Goal: Find specific page/section: Find specific page/section

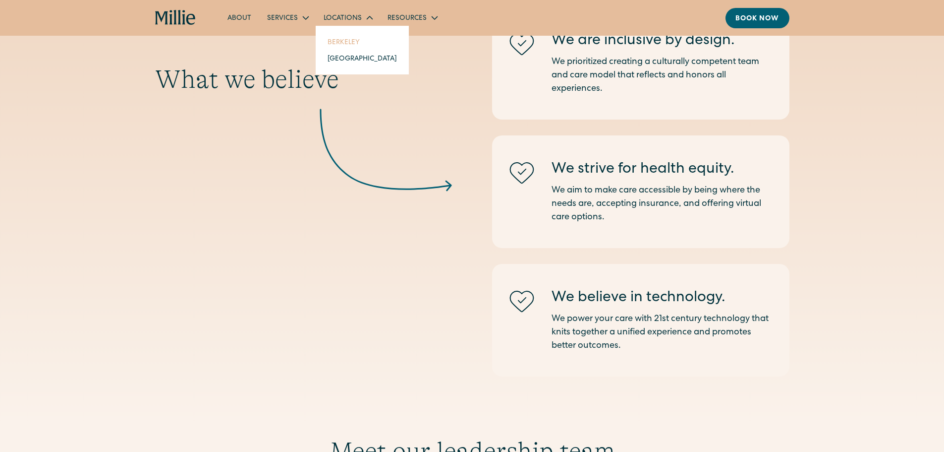
click at [351, 43] on link "Berkeley" at bounding box center [362, 42] width 85 height 16
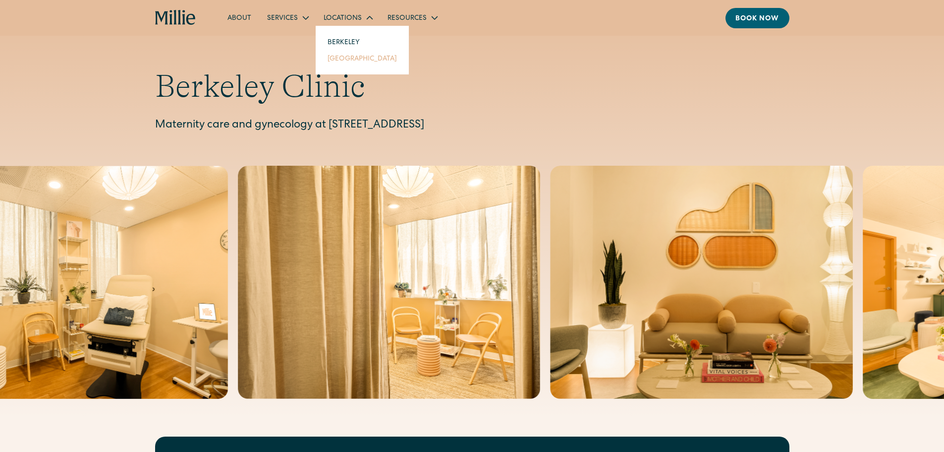
click at [349, 58] on link "[GEOGRAPHIC_DATA]" at bounding box center [362, 58] width 85 height 16
